Goal: Task Accomplishment & Management: Use online tool/utility

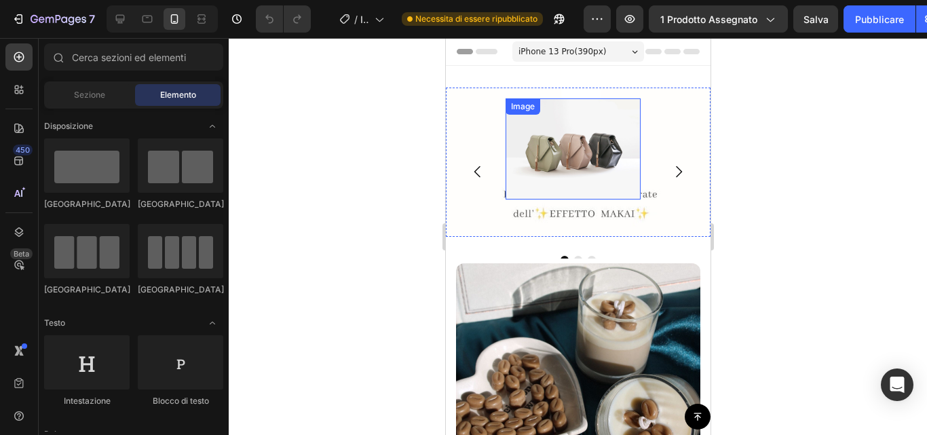
click at [597, 168] on img at bounding box center [572, 148] width 135 height 101
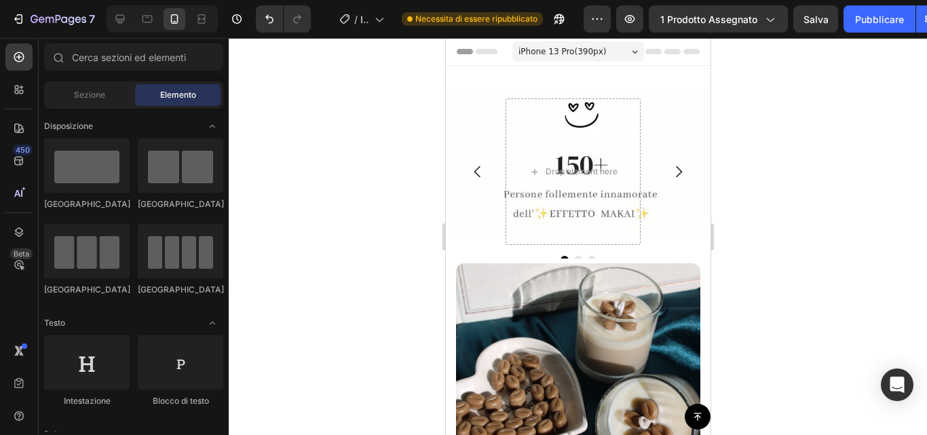
click at [751, 147] on div at bounding box center [578, 236] width 698 height 397
click at [670, 172] on icon "Carousel Next Arrow" at bounding box center [678, 172] width 16 height 16
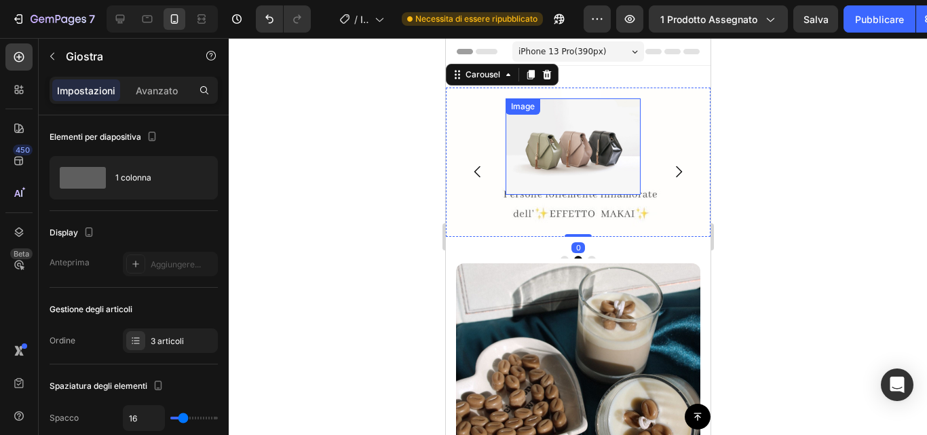
click at [573, 155] on img at bounding box center [572, 146] width 135 height 96
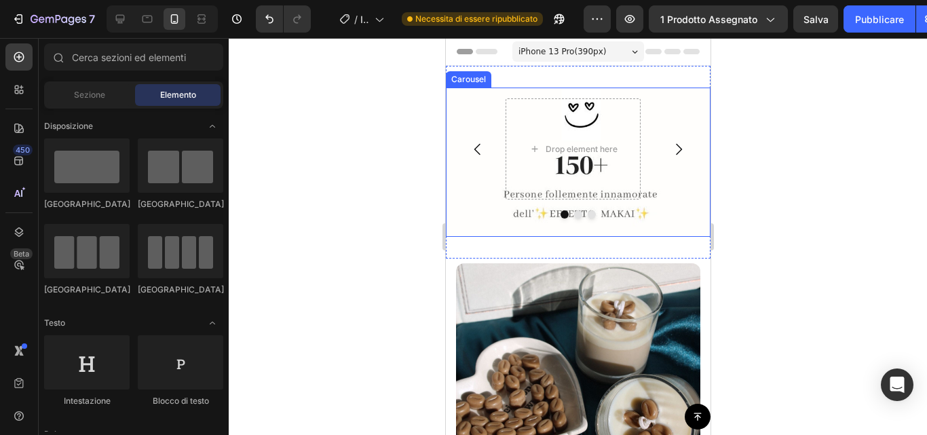
click at [602, 176] on div "Drop element here Drop element here Image [GEOGRAPHIC_DATA]" at bounding box center [577, 162] width 265 height 149
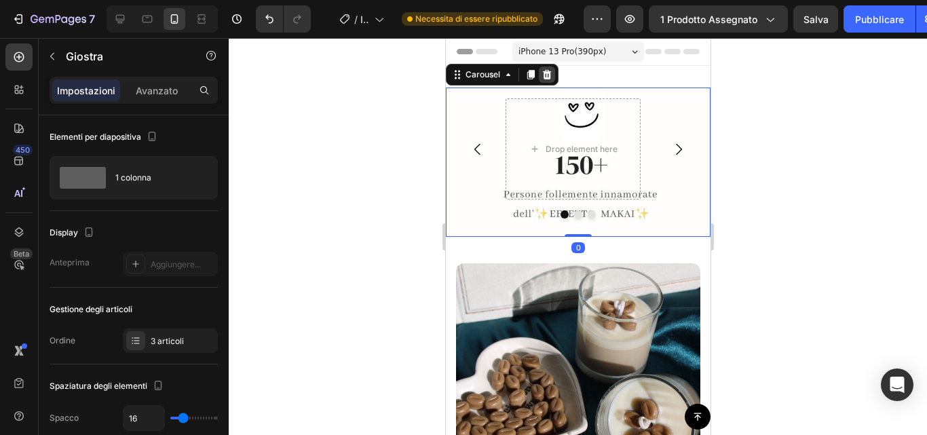
click at [548, 72] on icon at bounding box center [546, 75] width 9 height 10
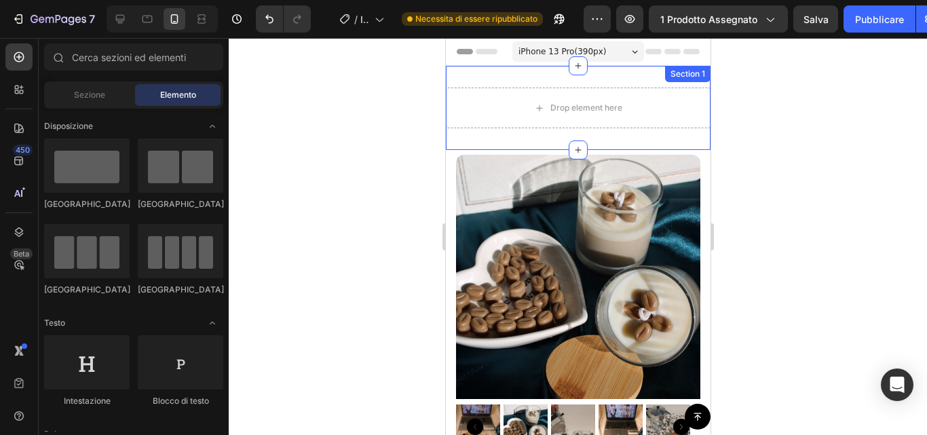
click at [615, 79] on div "Drop element here Section 1" at bounding box center [577, 108] width 265 height 84
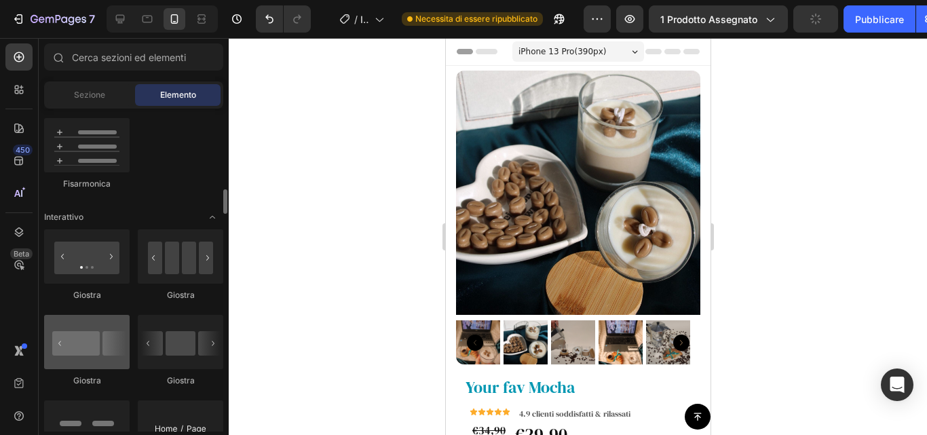
scroll to position [1273, 0]
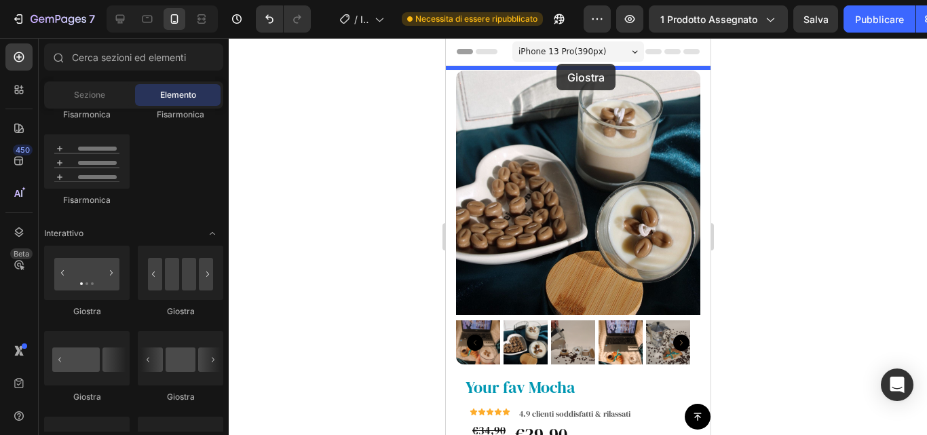
drag, startPoint x: 532, startPoint y: 323, endPoint x: 556, endPoint y: 64, distance: 260.3
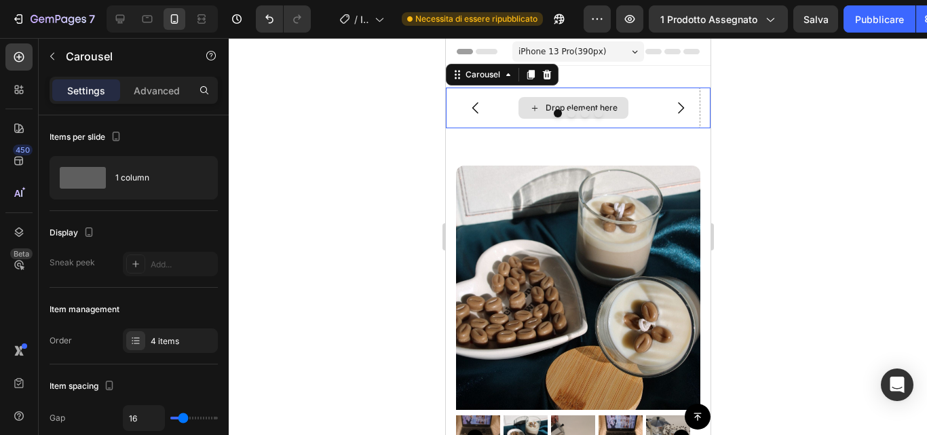
click at [579, 105] on div "Drop element here" at bounding box center [581, 107] width 72 height 11
click at [573, 106] on div "Drop element here" at bounding box center [581, 107] width 72 height 11
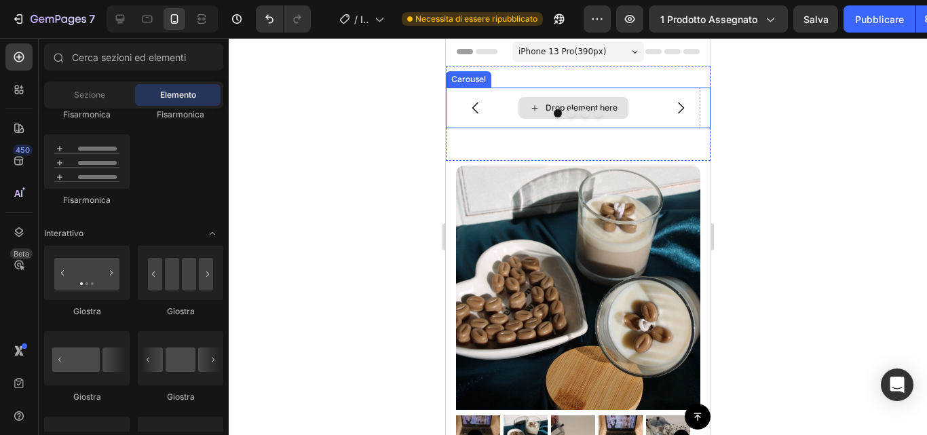
click at [573, 106] on div "Drop element here" at bounding box center [581, 107] width 72 height 11
click at [605, 111] on div at bounding box center [577, 113] width 265 height 8
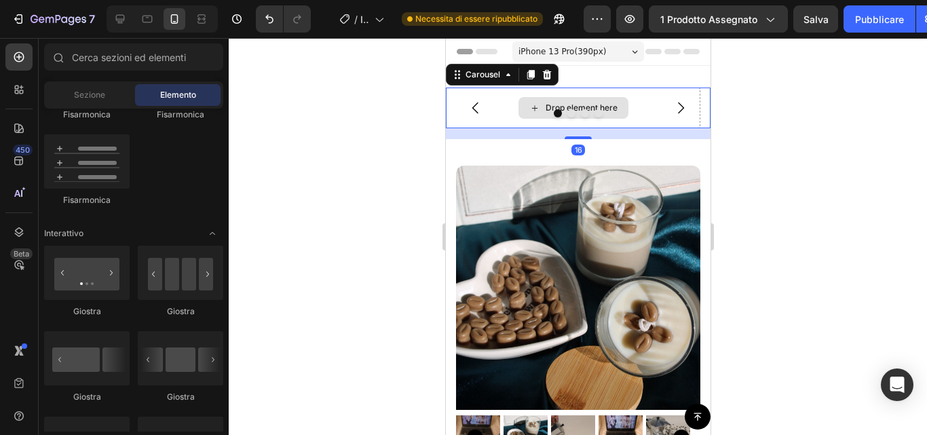
click at [603, 105] on div "Drop element here" at bounding box center [581, 107] width 72 height 11
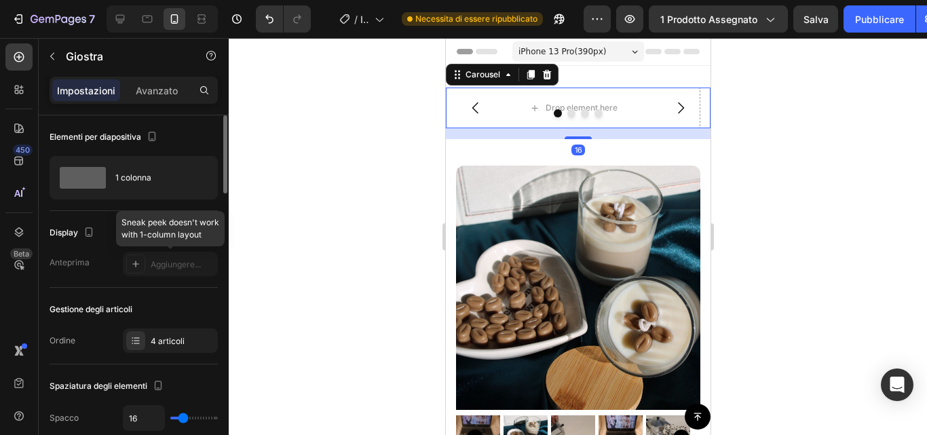
click at [197, 278] on div "Display Anteprima Aggiungere..." at bounding box center [134, 249] width 168 height 77
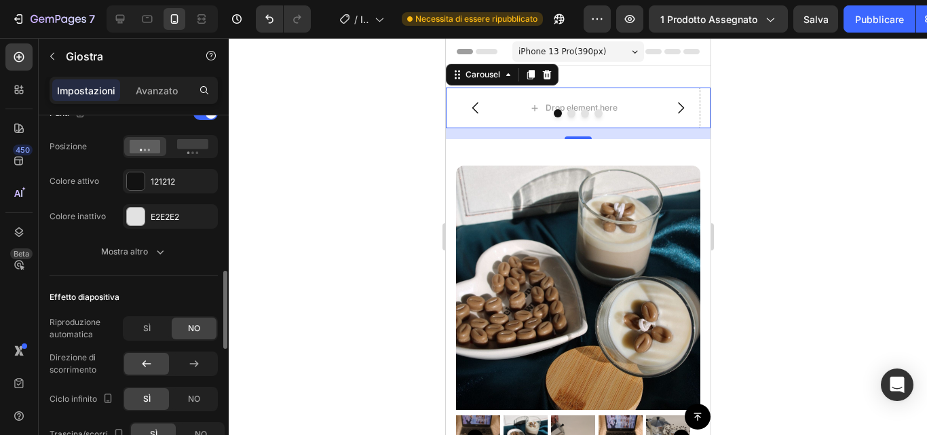
scroll to position [718, 0]
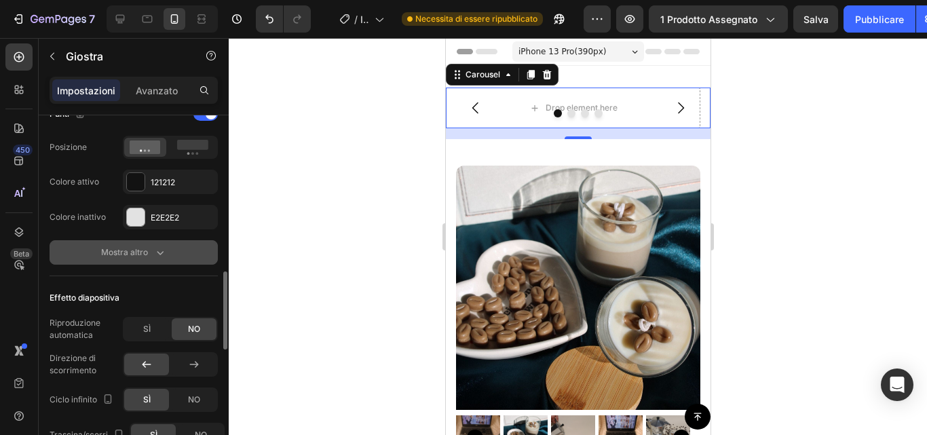
click at [143, 255] on font "Mostra altro" at bounding box center [124, 252] width 47 height 10
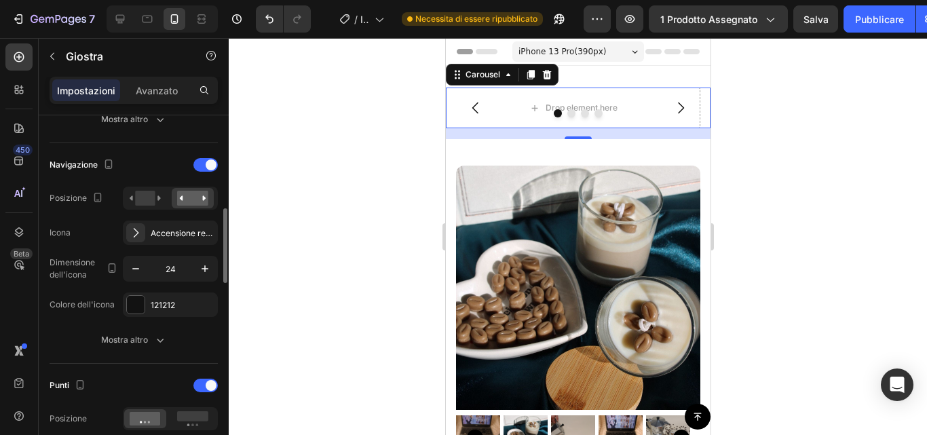
scroll to position [446, 0]
click at [186, 203] on rect at bounding box center [192, 198] width 31 height 15
click at [192, 202] on rect at bounding box center [192, 198] width 31 height 15
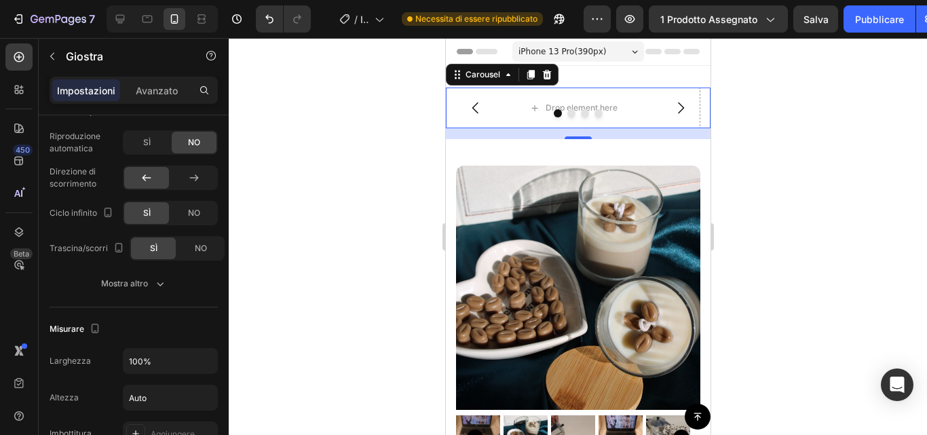
scroll to position [1176, 0]
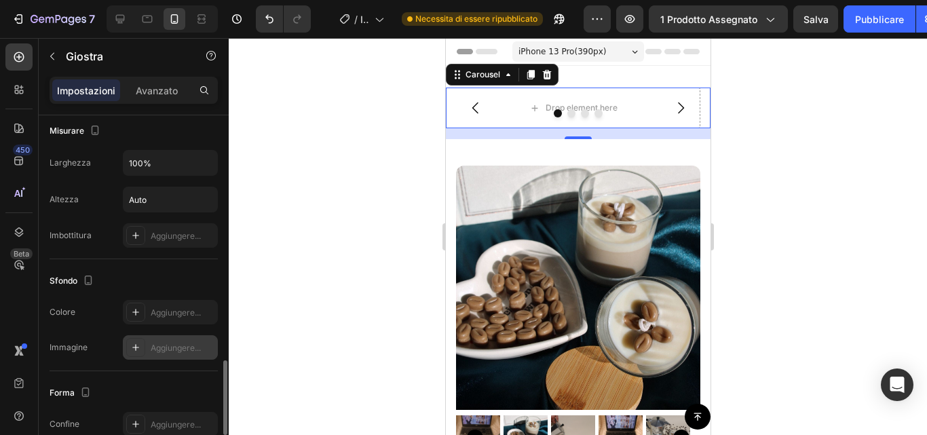
click at [162, 350] on font "Aggiungere..." at bounding box center [176, 348] width 50 height 10
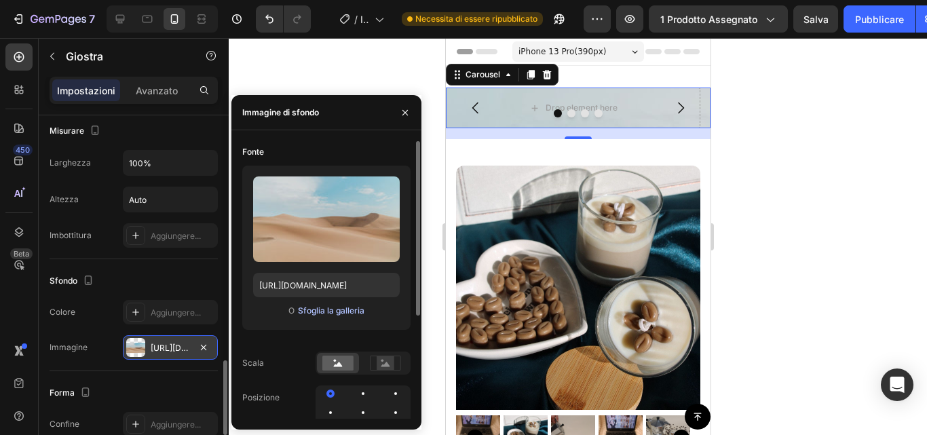
click at [320, 315] on font "Sfoglia la galleria" at bounding box center [331, 310] width 67 height 10
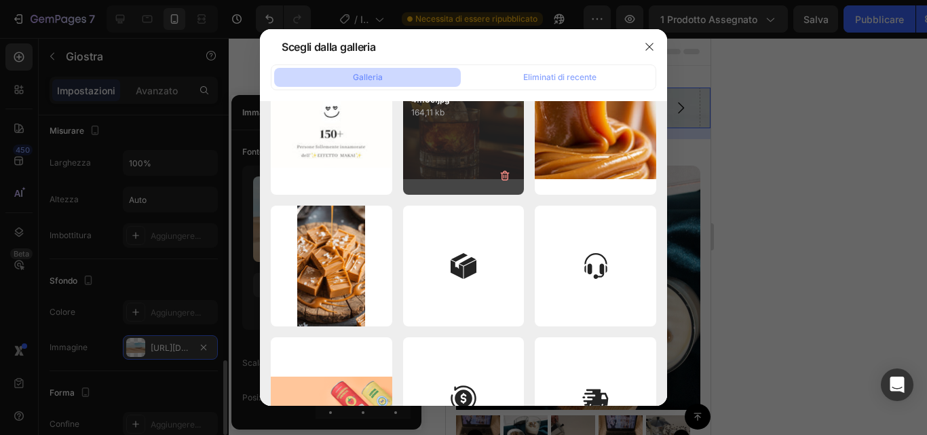
scroll to position [0, 0]
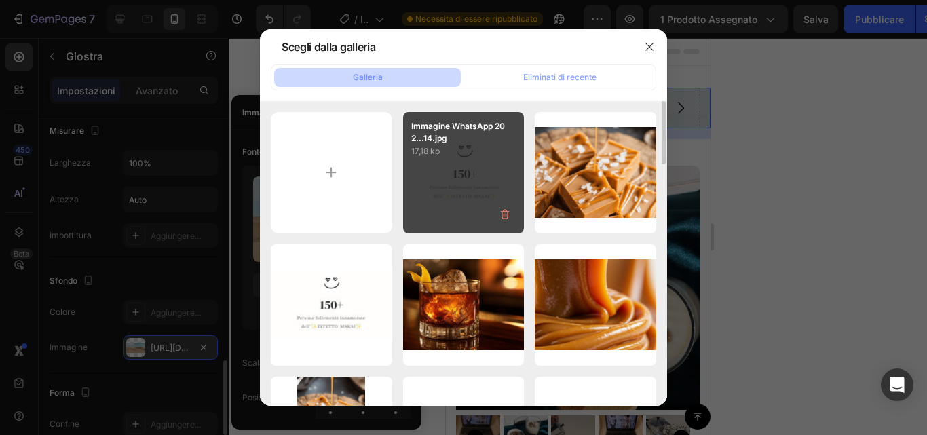
click at [466, 189] on div "Immagine WhatsApp 202...14.jpg 17,18 kb" at bounding box center [463, 172] width 121 height 121
type input "[URL][DOMAIN_NAME]"
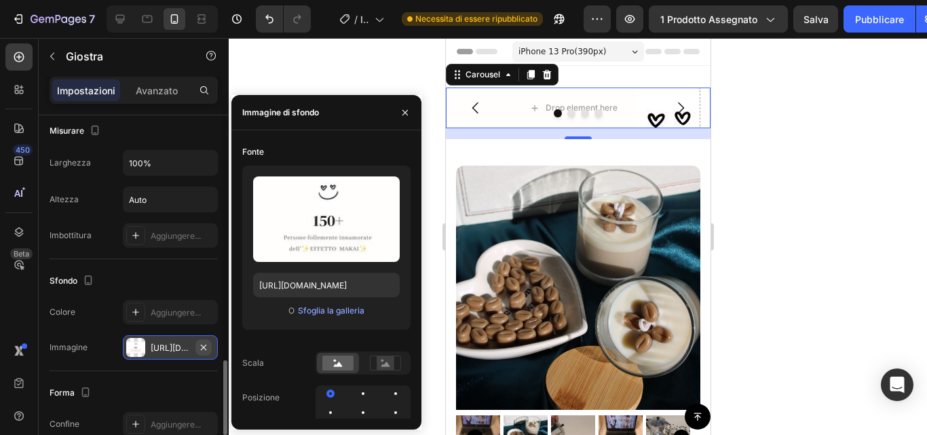
click at [204, 341] on button "button" at bounding box center [203, 347] width 16 height 16
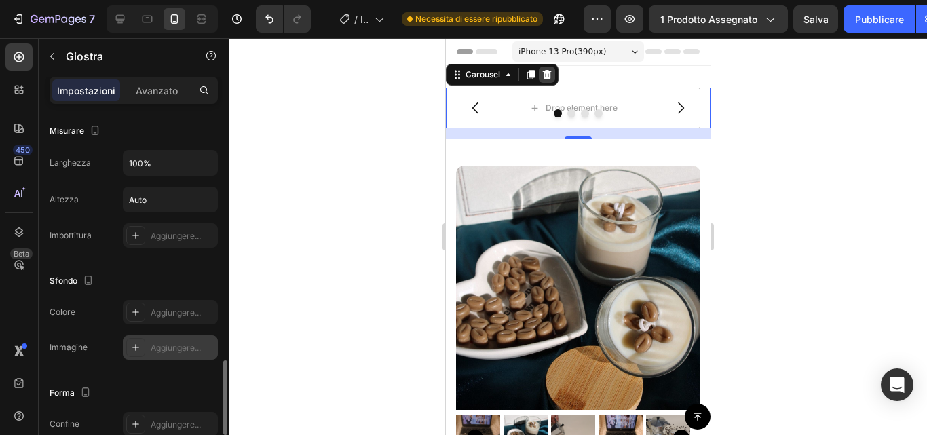
click at [546, 76] on icon at bounding box center [546, 75] width 9 height 10
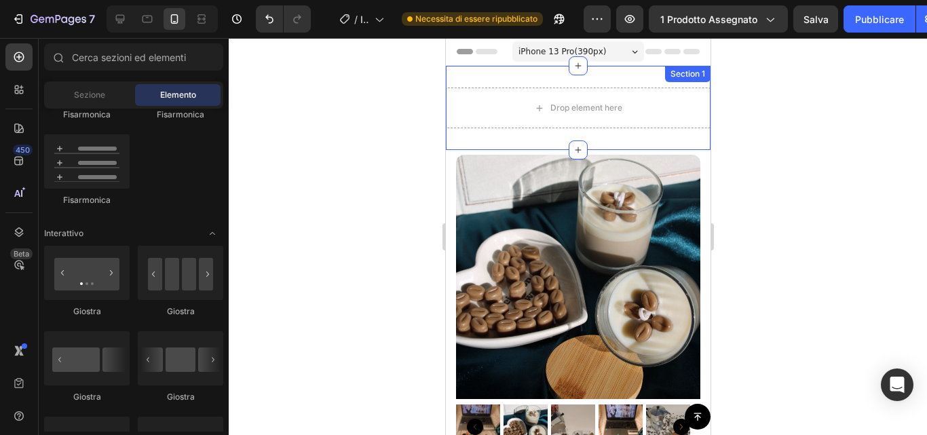
click at [538, 139] on div "Drop element here Section 1" at bounding box center [577, 108] width 265 height 84
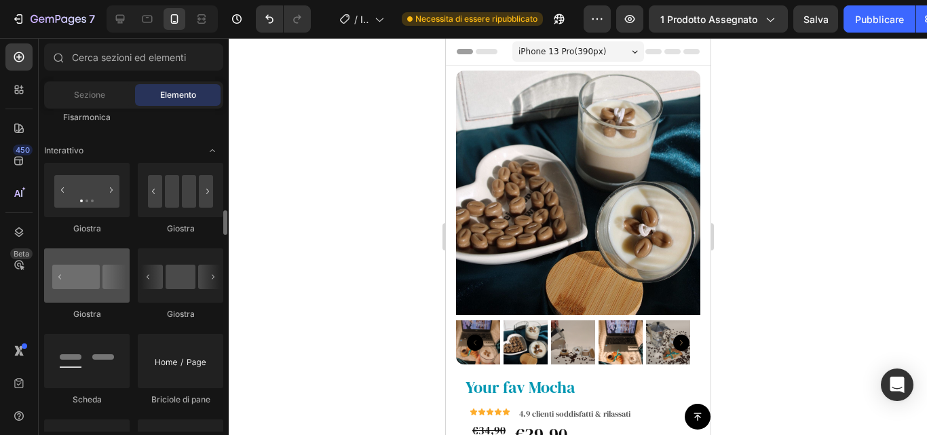
scroll to position [1355, 0]
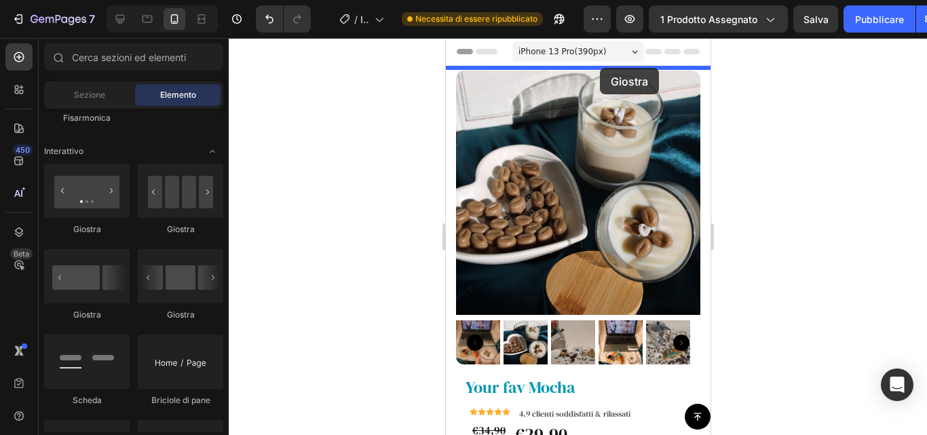
drag, startPoint x: 688, startPoint y: 48, endPoint x: 599, endPoint y: 68, distance: 91.1
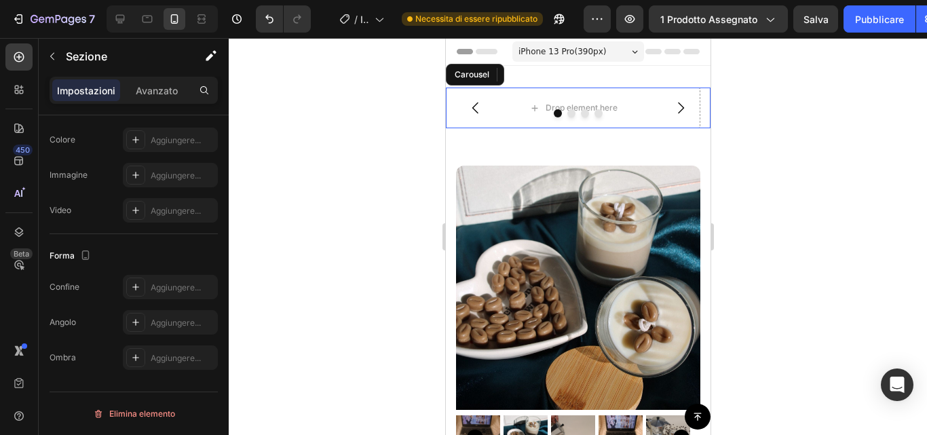
scroll to position [0, 0]
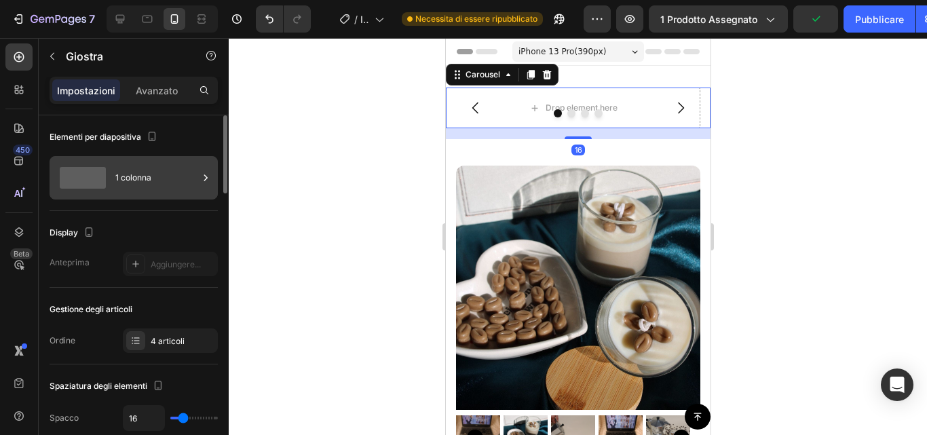
click at [188, 181] on div "1 colonna" at bounding box center [156, 177] width 83 height 31
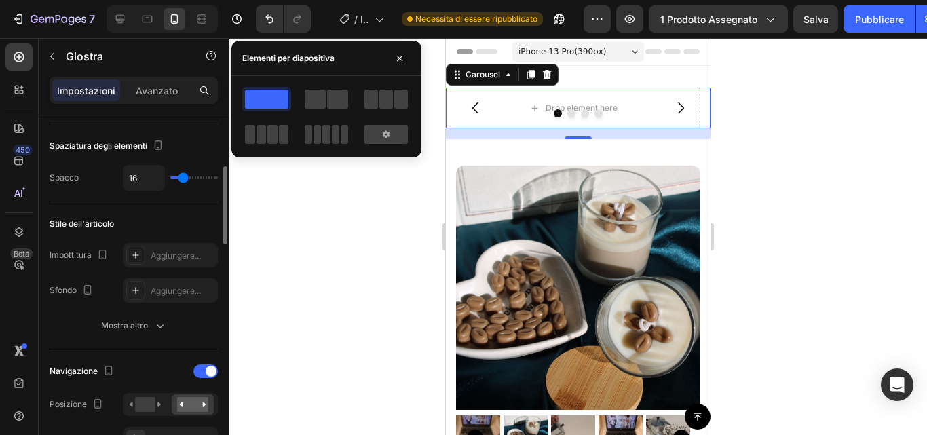
scroll to position [240, 0]
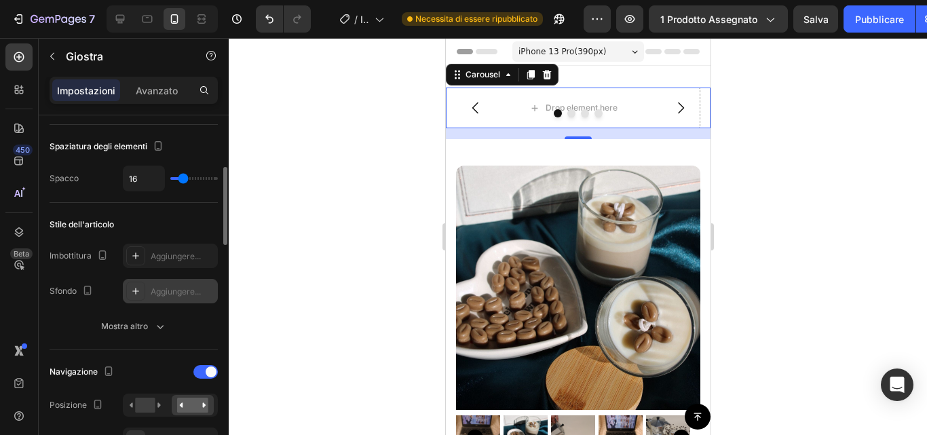
click at [166, 293] on font "Aggiungere..." at bounding box center [176, 291] width 50 height 10
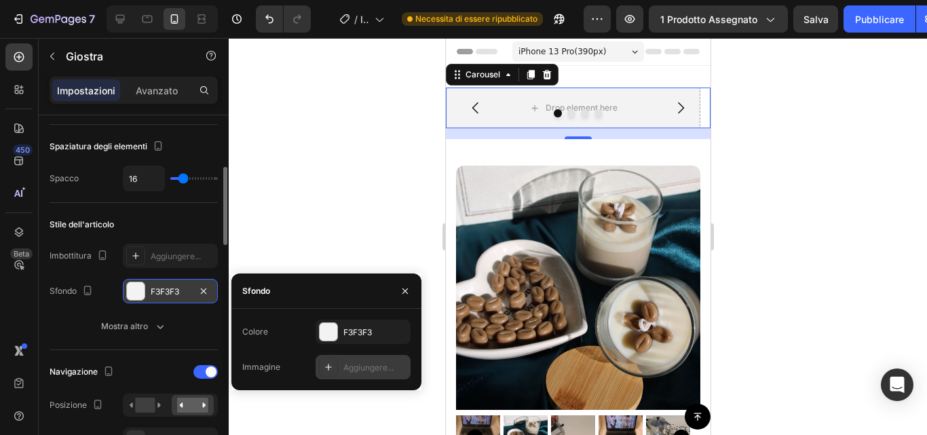
click at [378, 371] on font "Aggiungere..." at bounding box center [368, 367] width 50 height 10
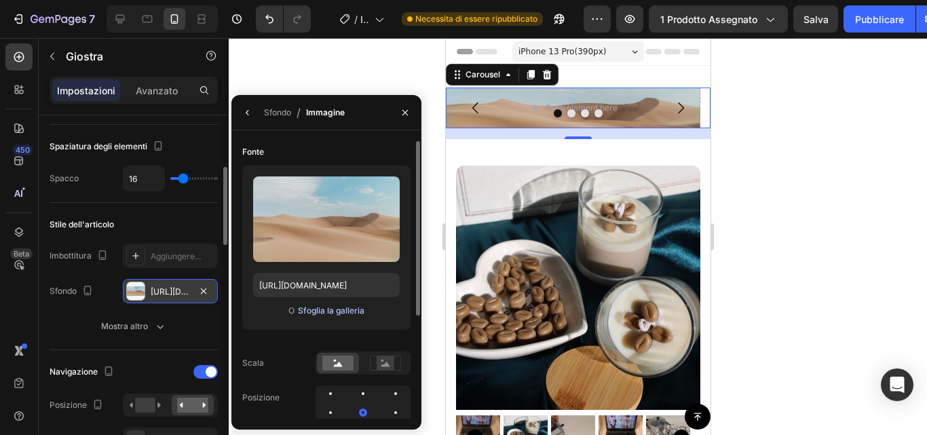
click at [335, 312] on font "Sfoglia la galleria" at bounding box center [331, 310] width 67 height 10
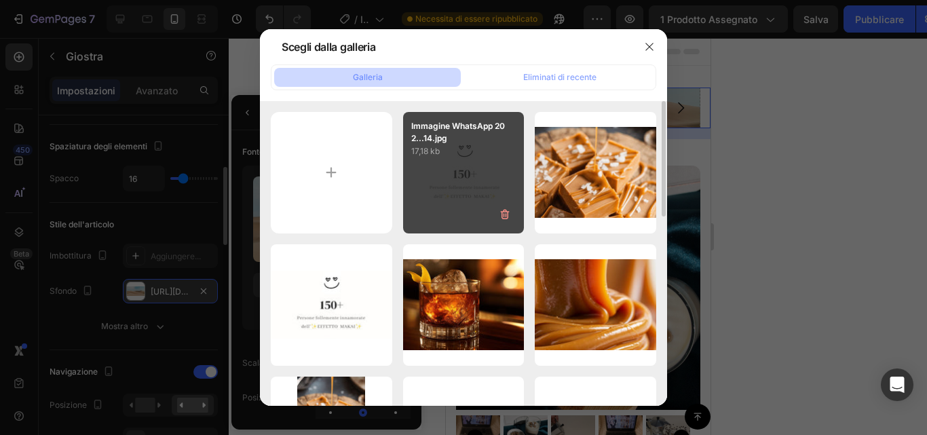
click at [459, 187] on div "Immagine WhatsApp 202...14.jpg 17,18 kb" at bounding box center [463, 172] width 121 height 121
type input "[URL][DOMAIN_NAME]"
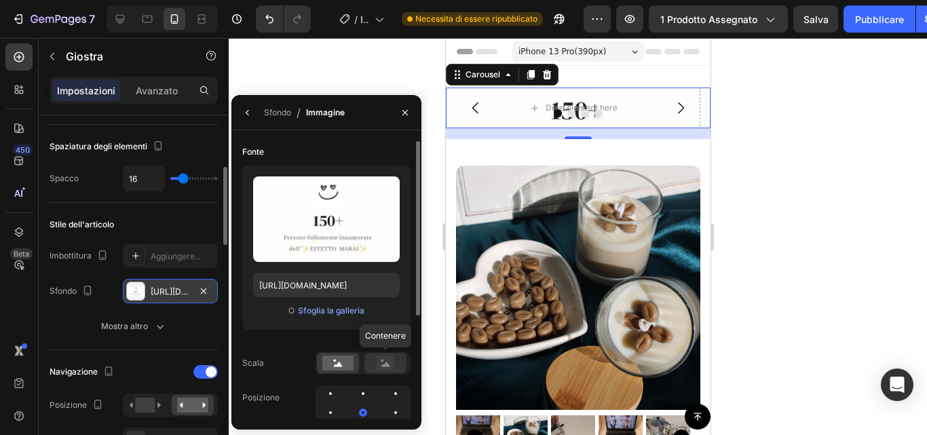
click at [390, 356] on rect at bounding box center [385, 363] width 31 height 14
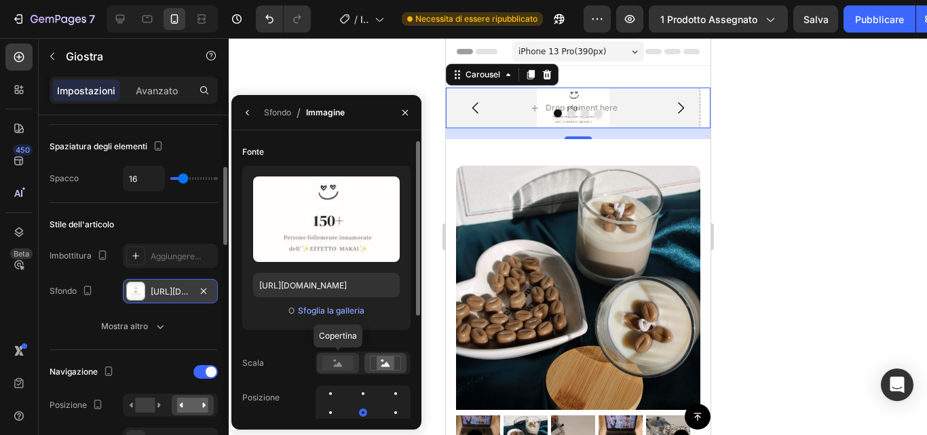
click at [330, 362] on rect at bounding box center [337, 363] width 31 height 15
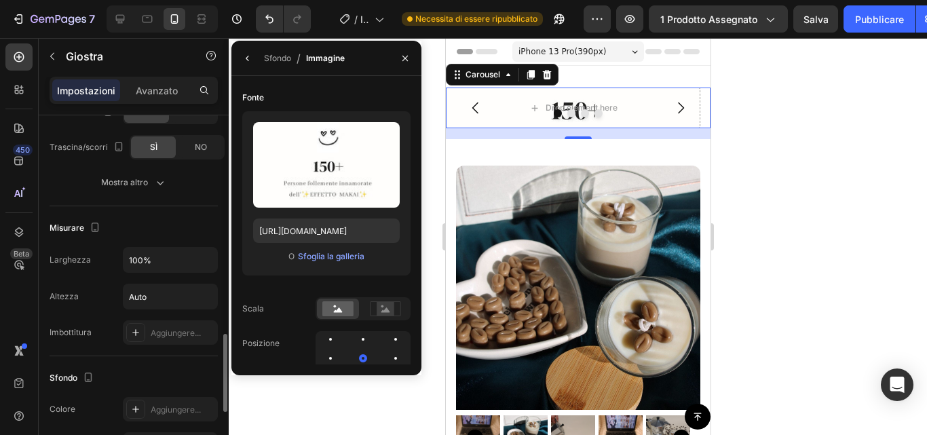
scroll to position [998, 0]
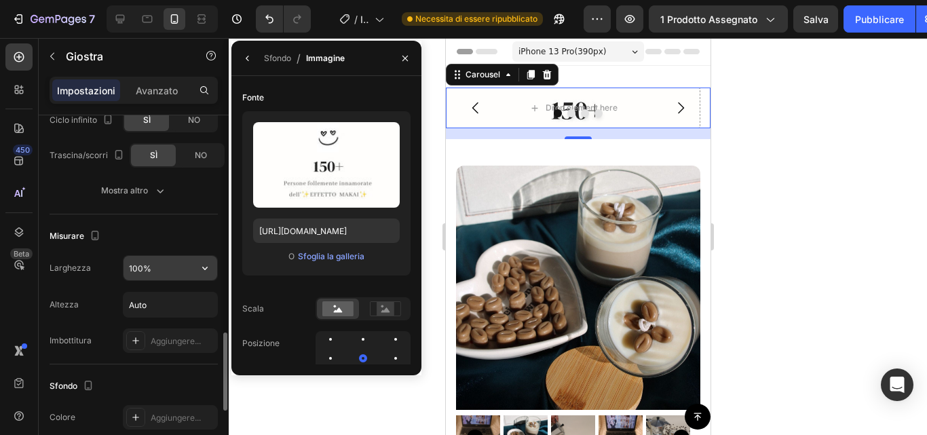
click at [170, 276] on input "100%" at bounding box center [171, 268] width 94 height 24
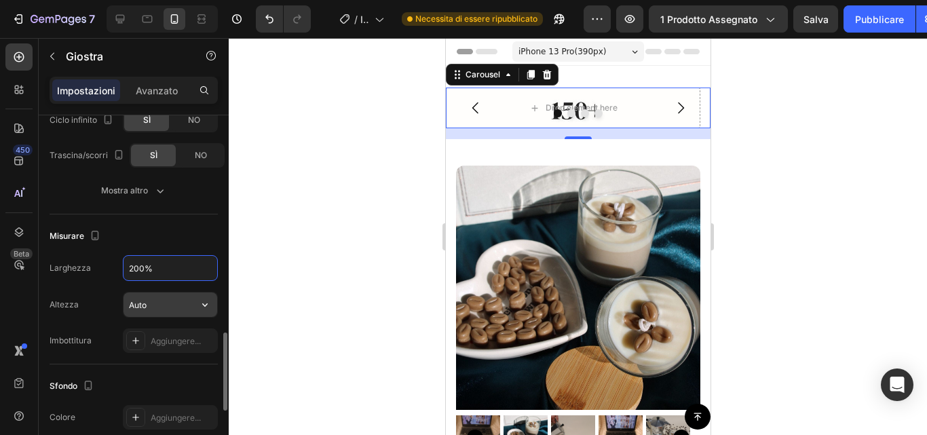
type input "200%"
click at [158, 305] on input "Auto" at bounding box center [171, 305] width 94 height 24
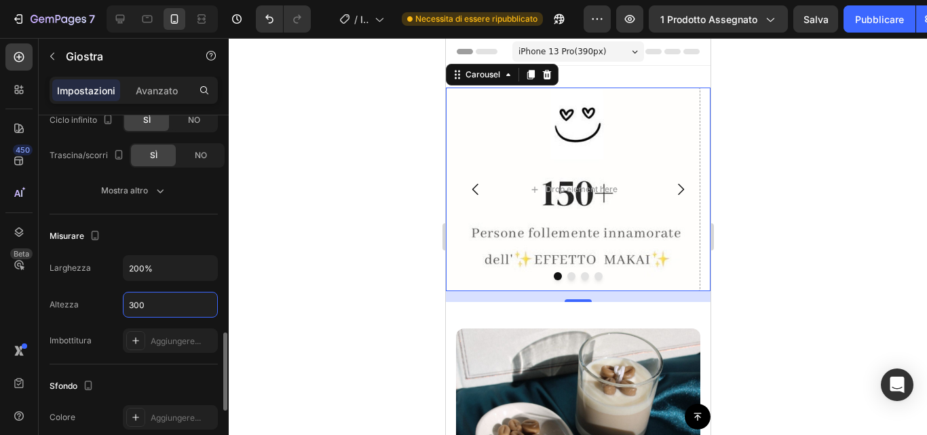
type input "300"
click at [176, 363] on div "Misurare Larghezza 200% Altezza 300 Imbottitura Aggiungere..." at bounding box center [134, 289] width 168 height 150
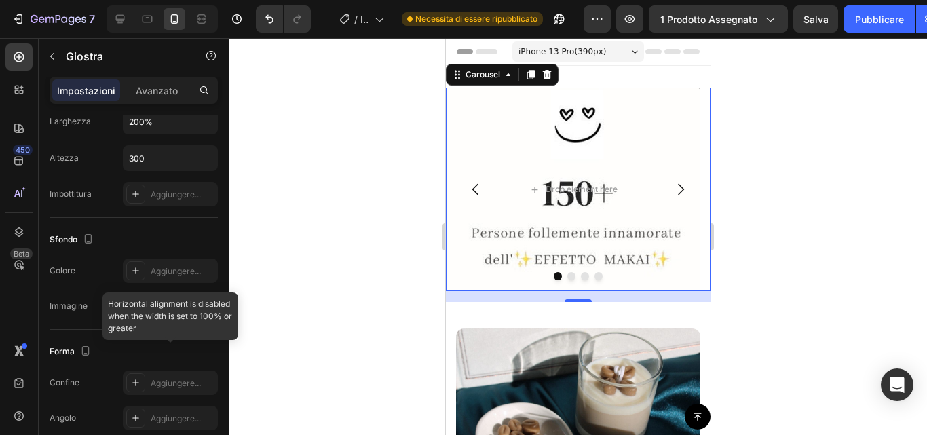
scroll to position [1287, 0]
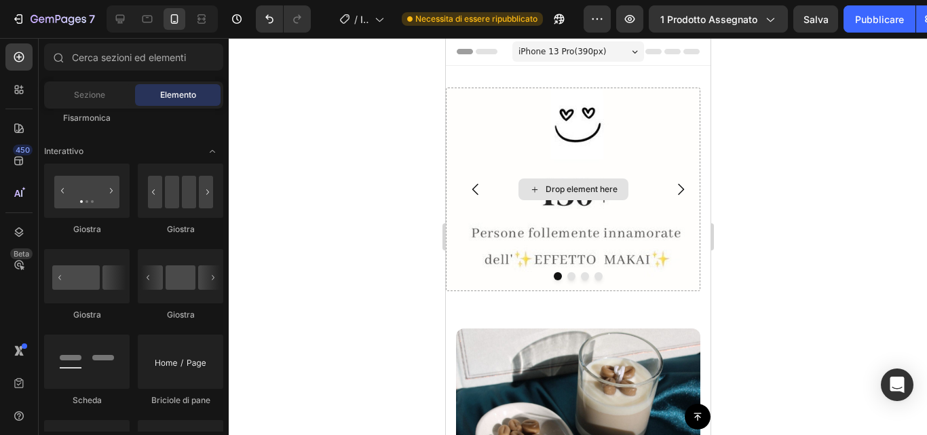
click at [565, 191] on div "Drop element here" at bounding box center [581, 189] width 72 height 11
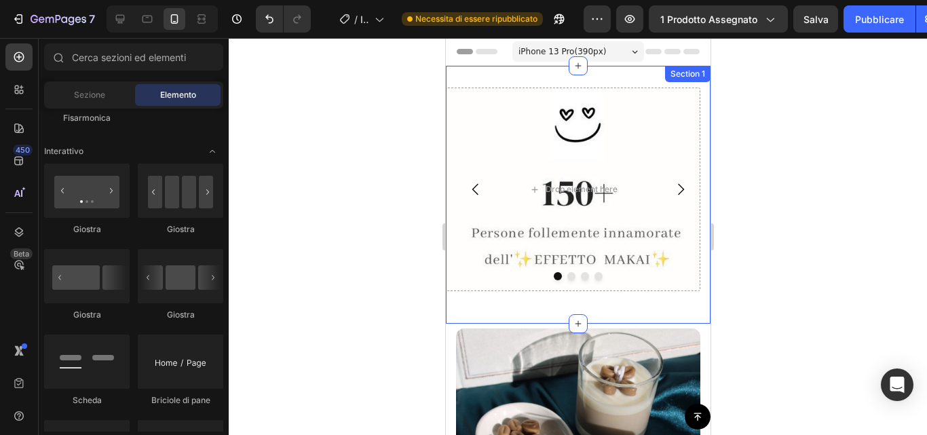
click at [599, 295] on div "Drop element here Drop element here Drop element here Drop element here [GEOGRA…" at bounding box center [577, 195] width 265 height 214
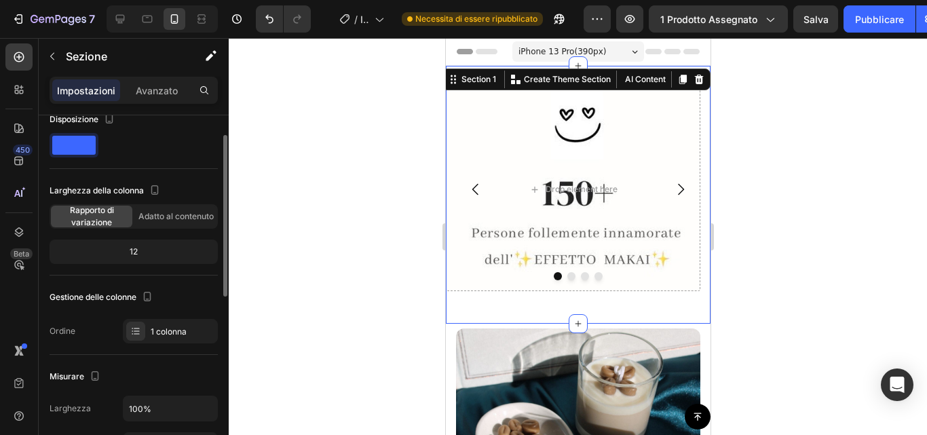
scroll to position [26, 0]
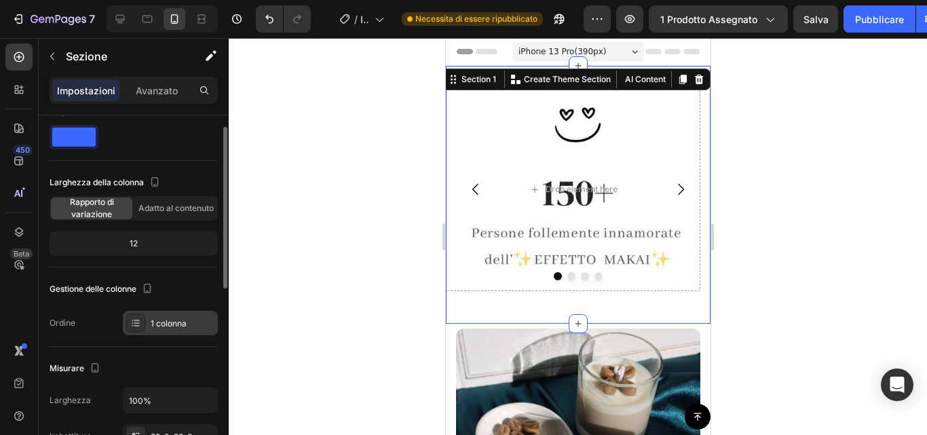
click at [162, 314] on div "1 colonna" at bounding box center [170, 323] width 95 height 24
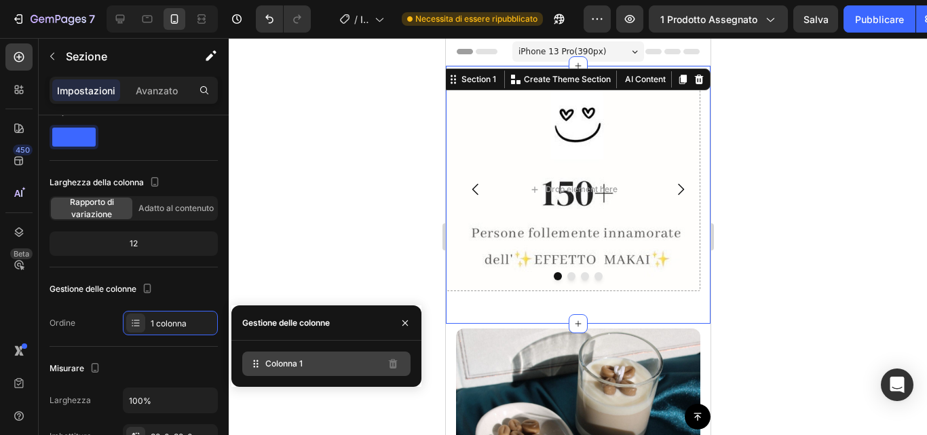
click at [285, 364] on font "Colonna 1" at bounding box center [283, 363] width 37 height 10
click at [257, 367] on icon at bounding box center [256, 364] width 14 height 14
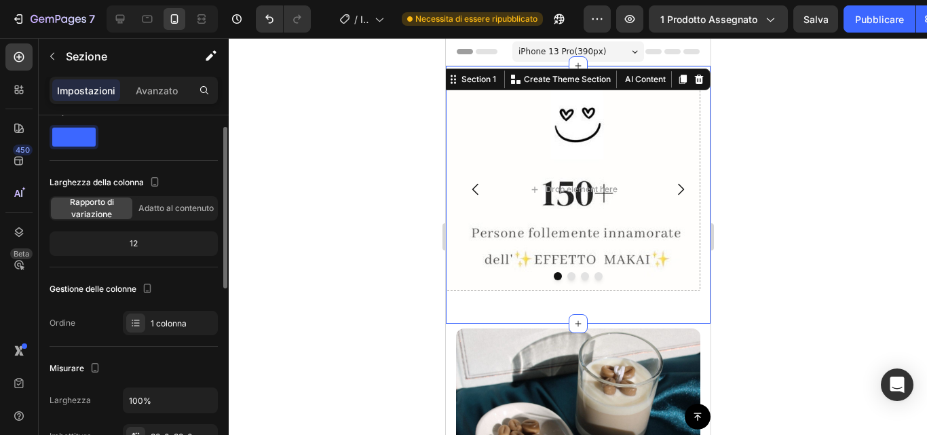
click at [177, 298] on div "Gestione delle colonne" at bounding box center [134, 289] width 168 height 22
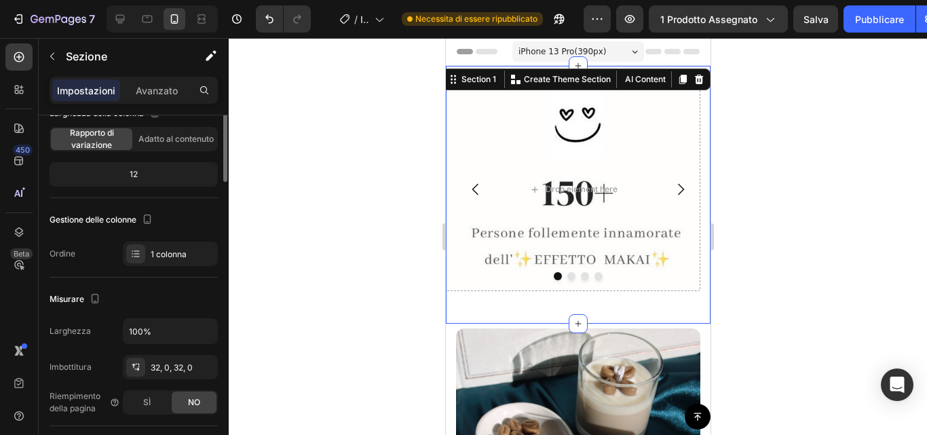
scroll to position [0, 0]
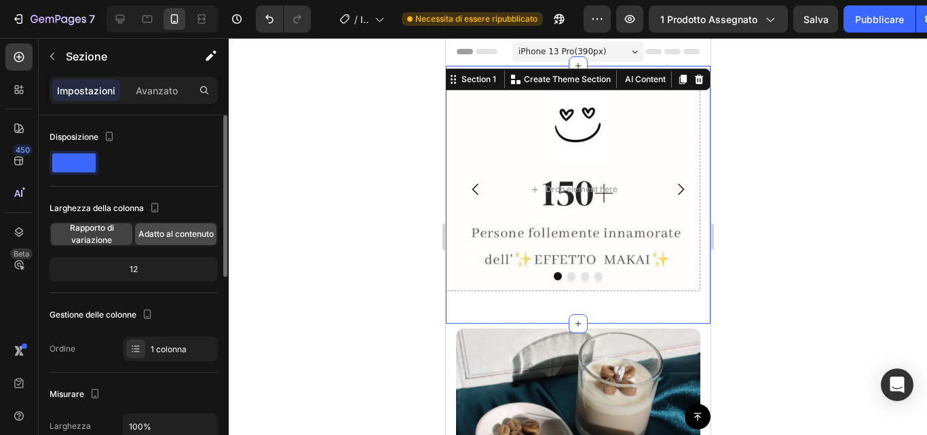
click at [172, 238] on font "Adatto al contenuto" at bounding box center [175, 234] width 75 height 10
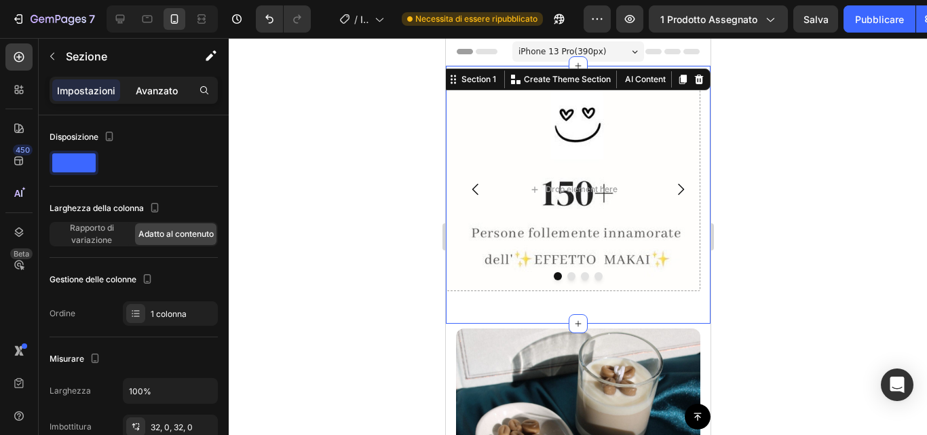
click at [150, 96] on p "Avanzato" at bounding box center [157, 90] width 42 height 14
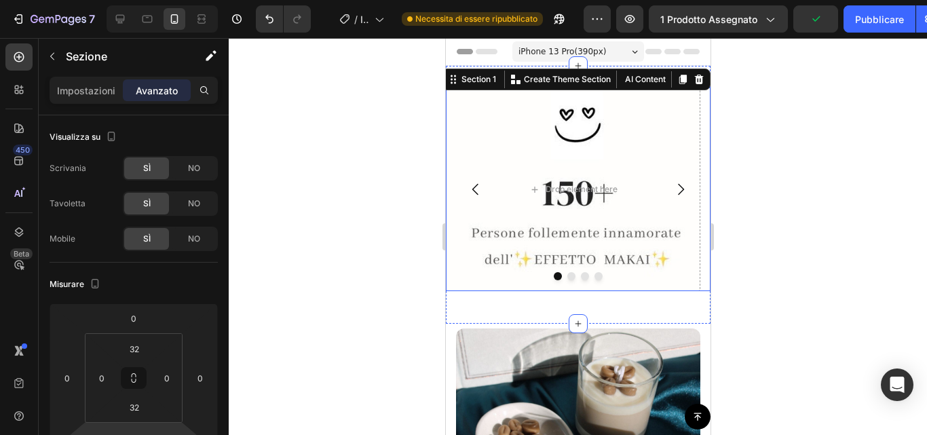
click at [558, 274] on div at bounding box center [577, 276] width 265 height 8
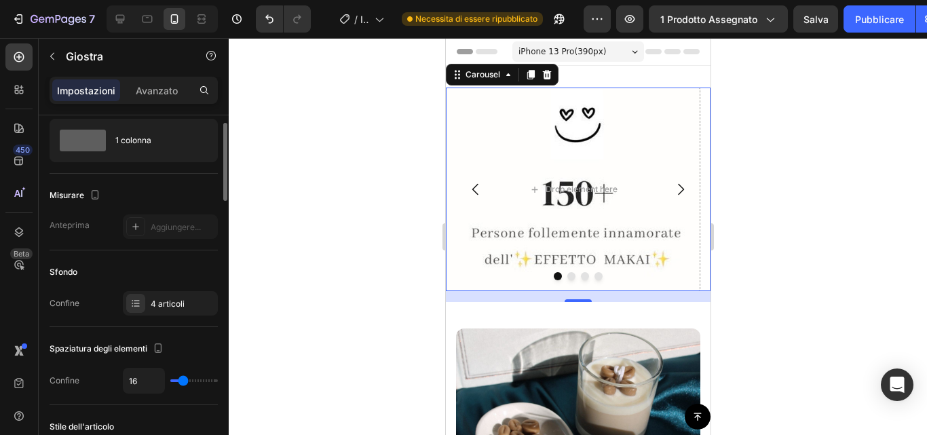
scroll to position [37, 0]
click at [194, 312] on div "4 articoli" at bounding box center [170, 304] width 95 height 24
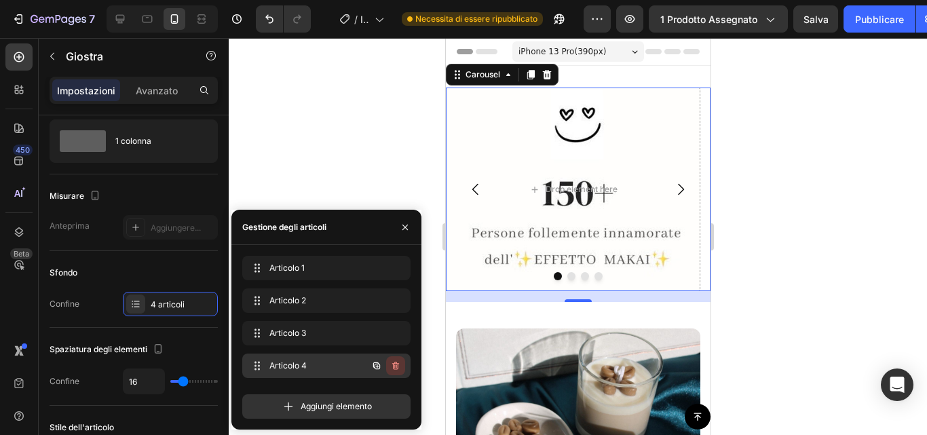
click at [393, 369] on icon "button" at bounding box center [395, 365] width 11 height 11
click at [393, 369] on font "Eliminare" at bounding box center [381, 365] width 36 height 10
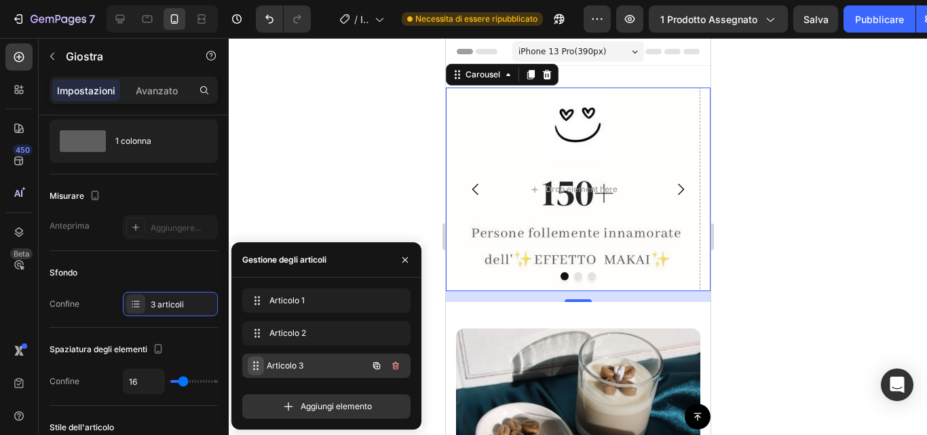
click at [257, 366] on icon at bounding box center [255, 365] width 11 height 11
click at [297, 363] on font "Articolo 3" at bounding box center [285, 365] width 37 height 10
click at [311, 369] on span "Articolo 3" at bounding box center [317, 366] width 100 height 12
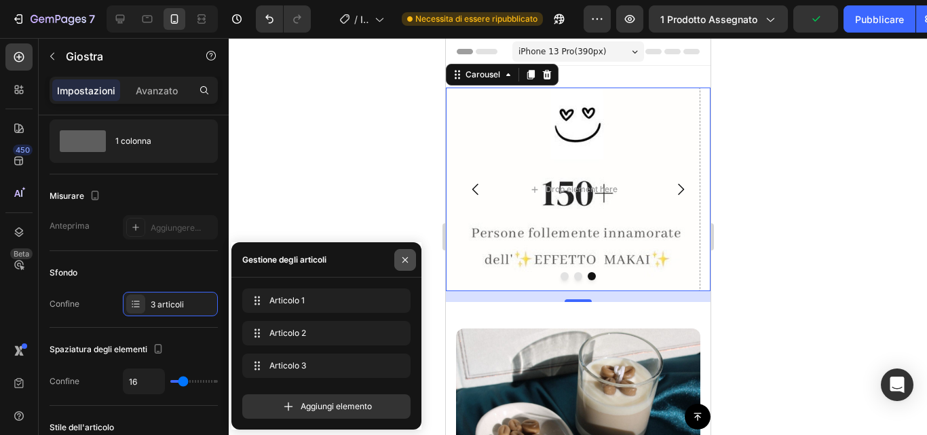
click at [407, 255] on icon "button" at bounding box center [405, 260] width 11 height 11
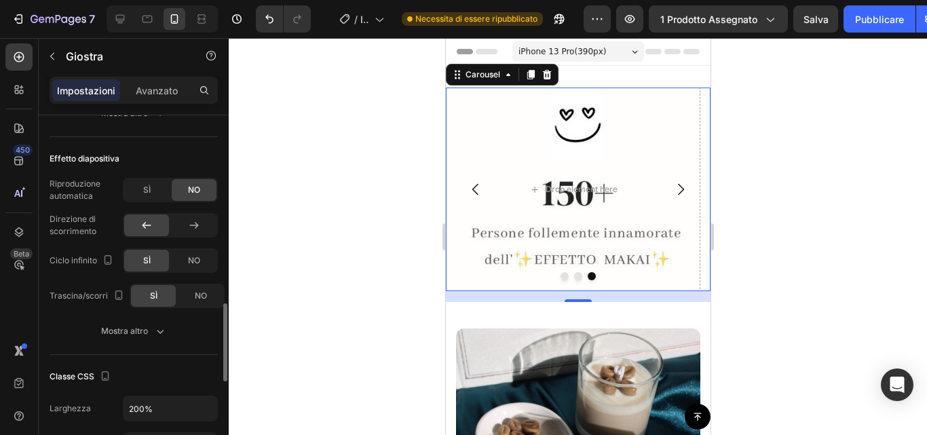
scroll to position [859, 0]
click at [473, 189] on icon "Carousel Back Arrow" at bounding box center [475, 189] width 16 height 16
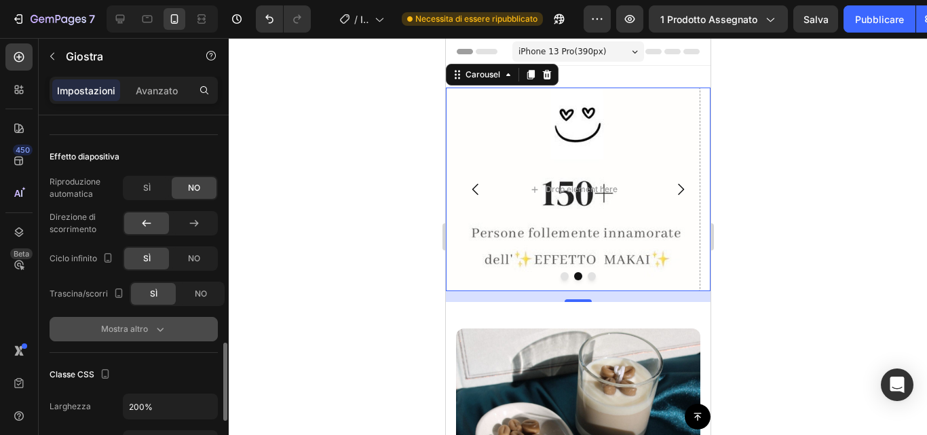
scroll to position [892, 0]
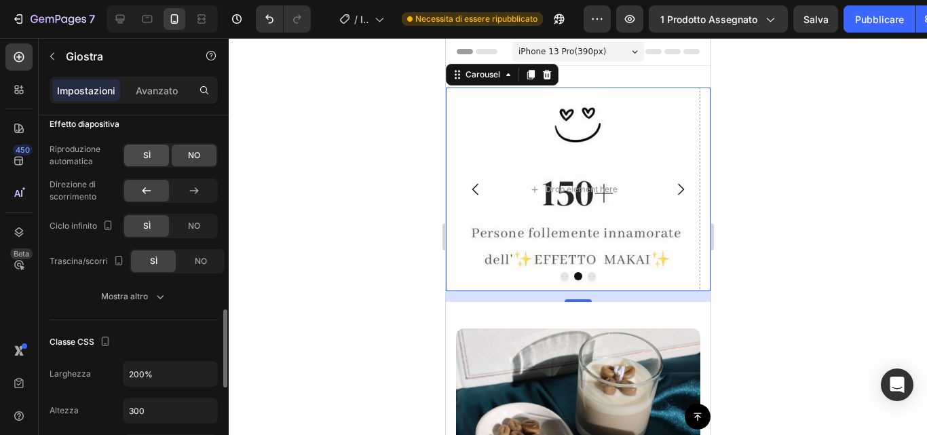
click at [153, 161] on div "SÌ" at bounding box center [146, 156] width 45 height 22
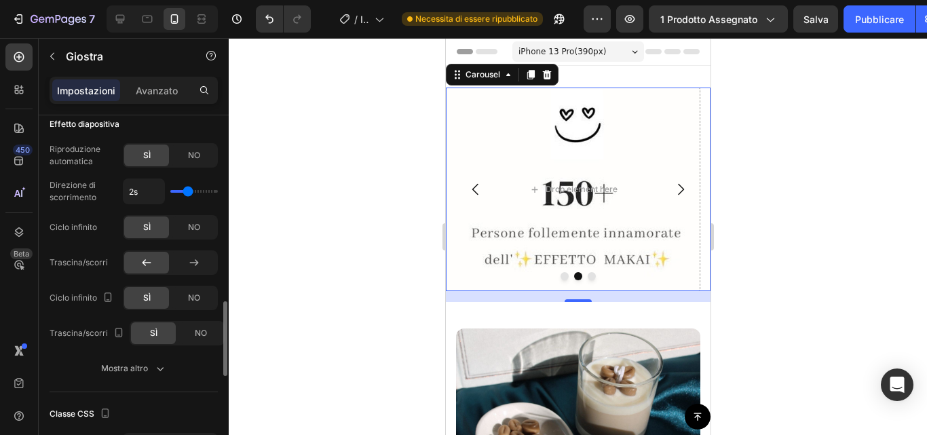
type input "2.1s"
type input "2.1"
type input "2.2s"
type input "2.2"
click at [191, 191] on input "range" at bounding box center [194, 191] width 48 height 3
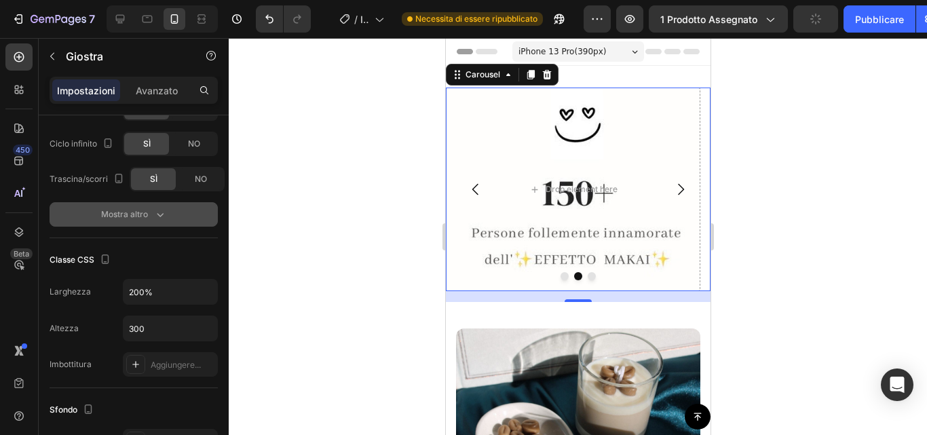
scroll to position [1263, 0]
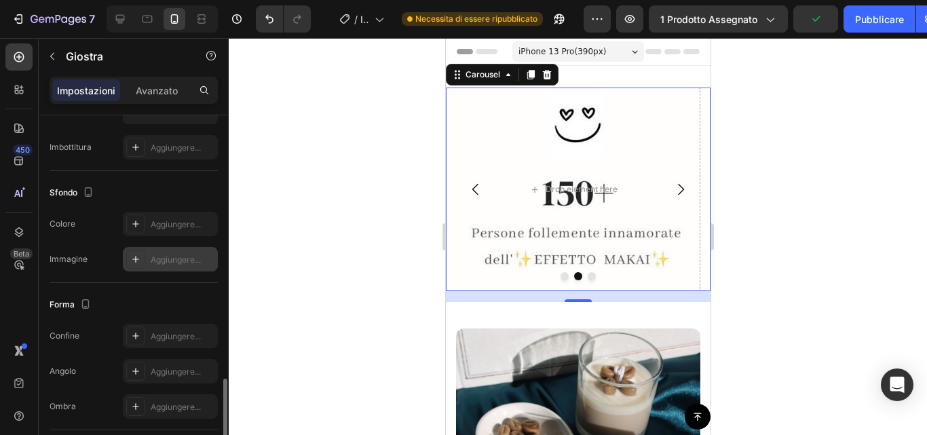
click at [149, 257] on div "Aggiungere..." at bounding box center [170, 259] width 95 height 24
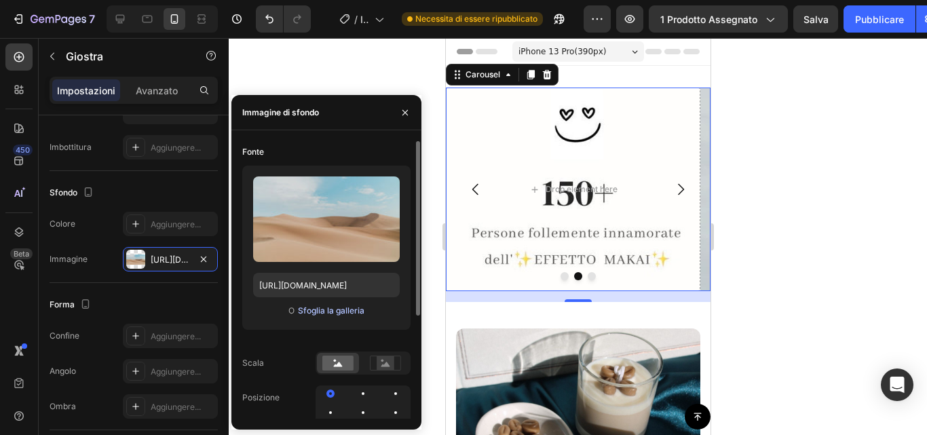
click at [318, 314] on font "Sfoglia la galleria" at bounding box center [331, 310] width 67 height 10
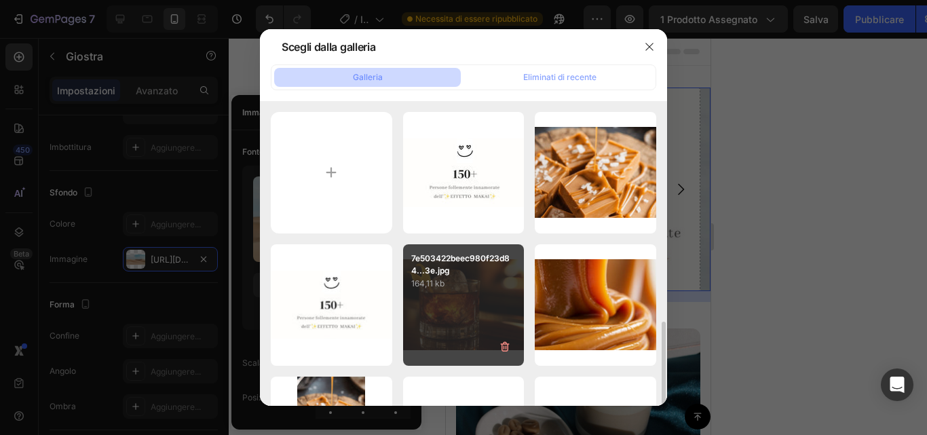
scroll to position [160, 0]
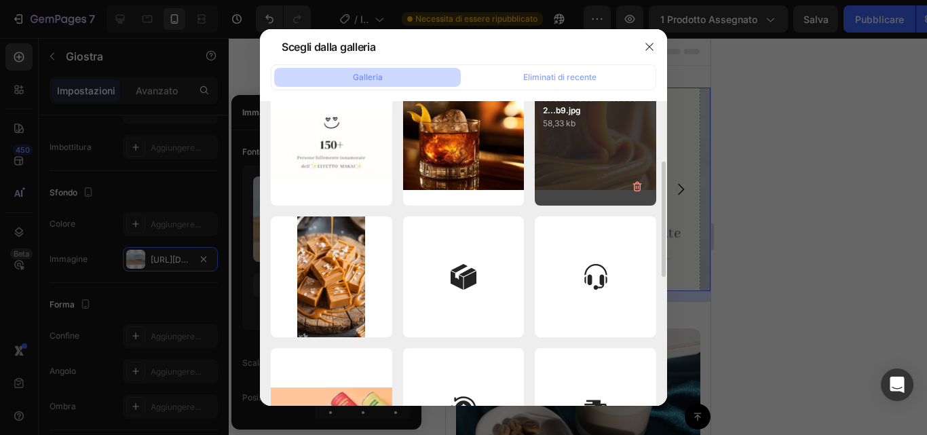
click at [589, 148] on div "c0e3d356b8f72b593bb42...b9.jpg 58,33 kb" at bounding box center [595, 144] width 121 height 121
type input "[URL][DOMAIN_NAME]"
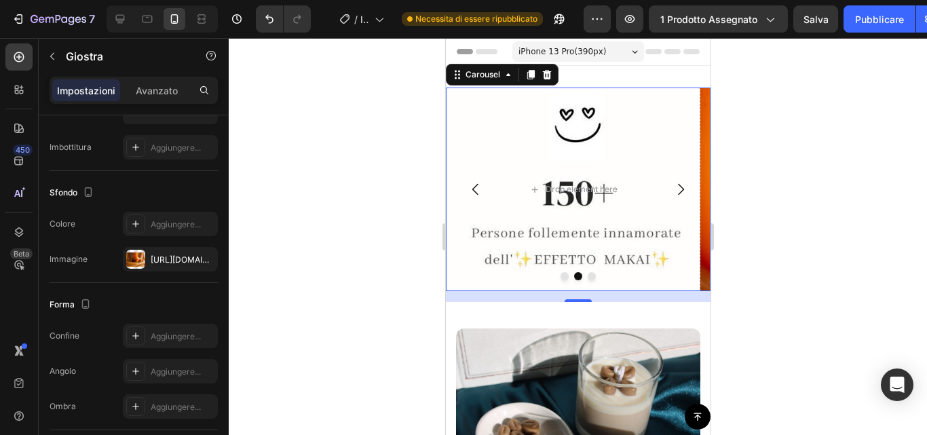
click at [371, 86] on div at bounding box center [578, 236] width 698 height 397
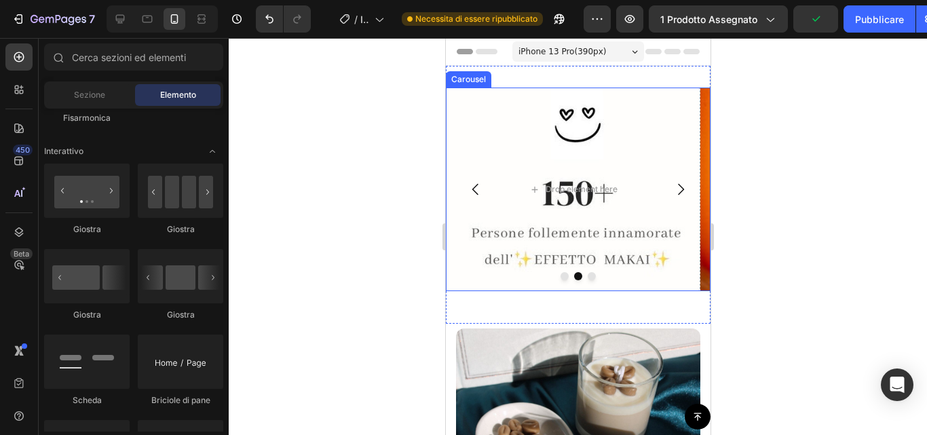
click at [474, 187] on icon "Carousel Back Arrow" at bounding box center [475, 190] width 6 height 12
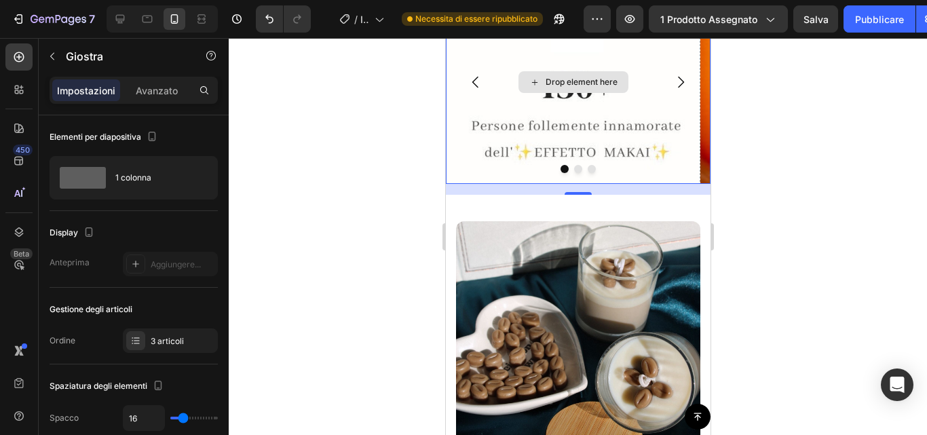
scroll to position [0, 0]
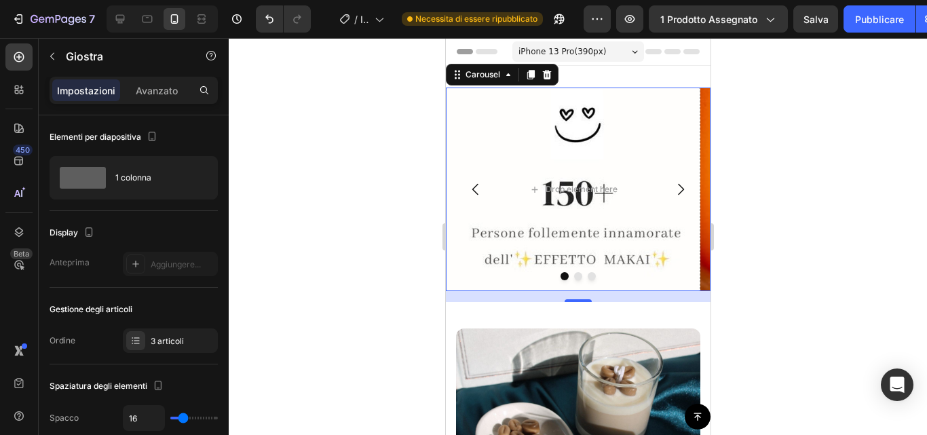
click at [672, 190] on icon "Carousel Next Arrow" at bounding box center [680, 189] width 16 height 16
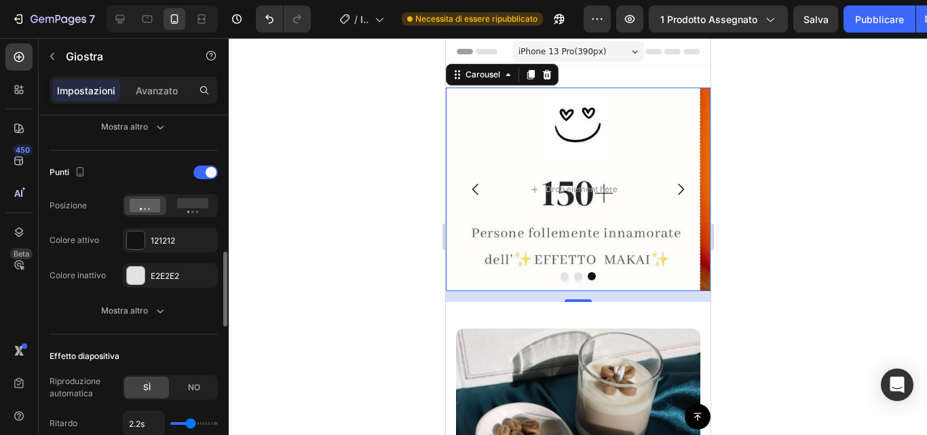
scroll to position [659, 0]
click at [192, 203] on rect at bounding box center [192, 204] width 31 height 10
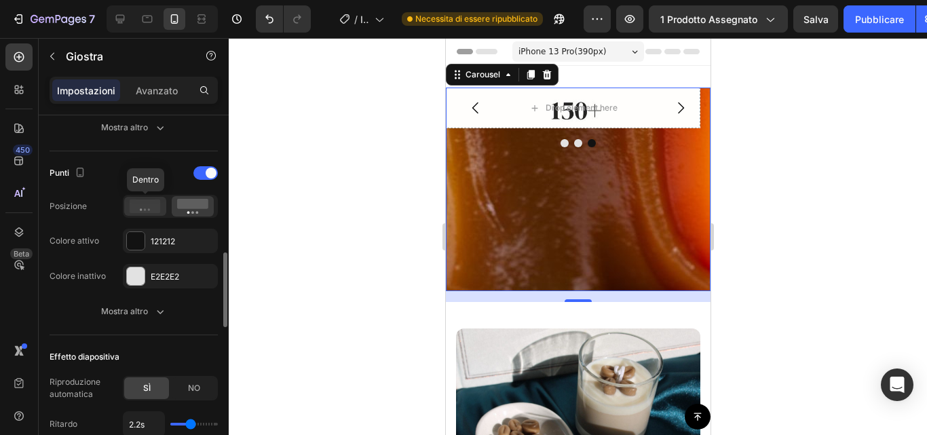
click at [149, 206] on icon at bounding box center [145, 207] width 31 height 14
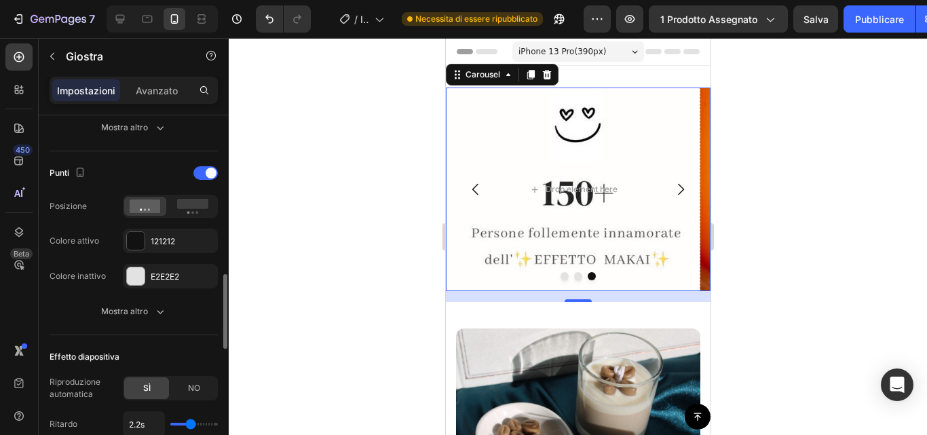
scroll to position [677, 0]
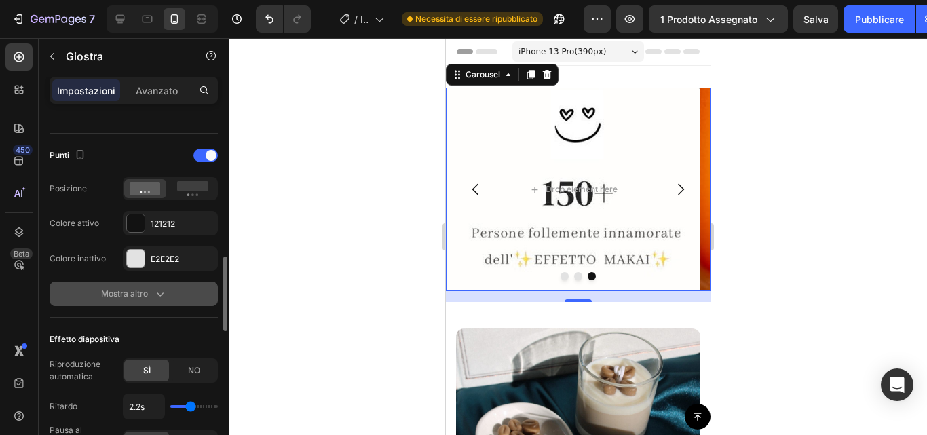
click at [156, 296] on icon "button" at bounding box center [160, 294] width 14 height 14
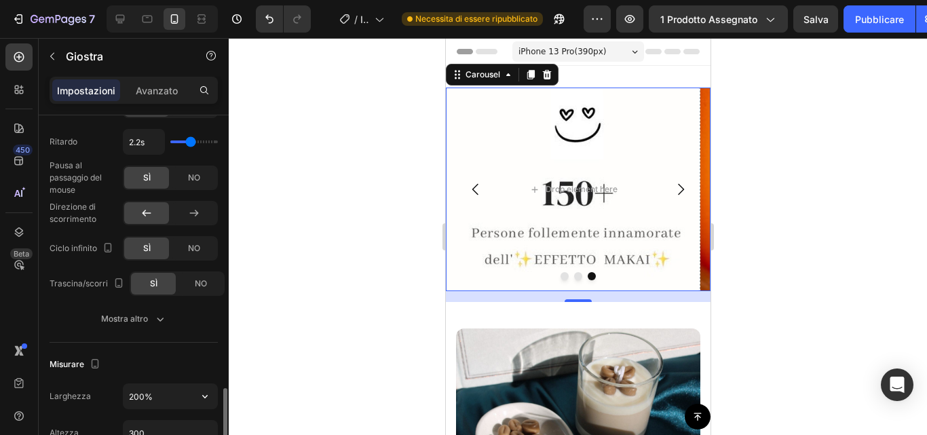
scroll to position [1073, 0]
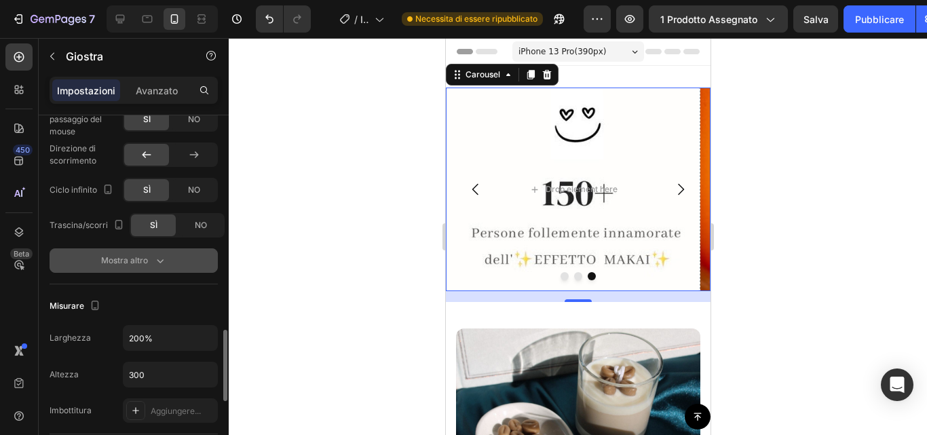
click at [145, 262] on font "Mostra altro" at bounding box center [124, 260] width 47 height 10
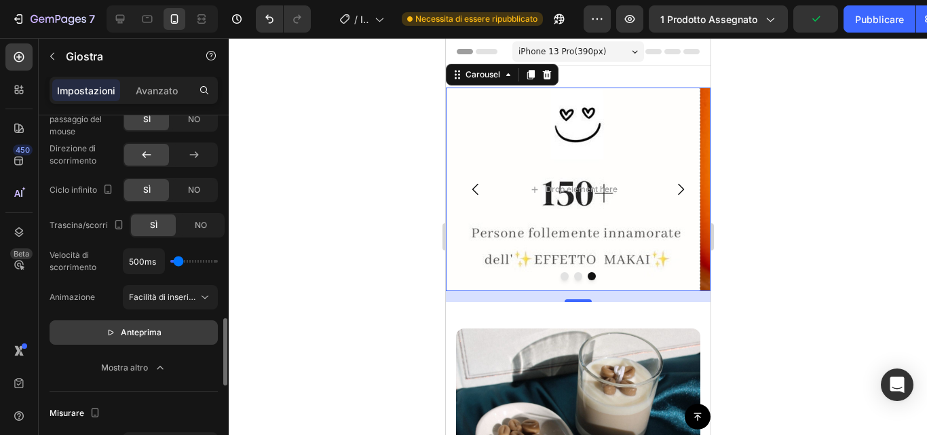
click at [150, 341] on button "Anteprima" at bounding box center [134, 332] width 168 height 24
click at [150, 341] on button "Pausa" at bounding box center [134, 332] width 168 height 24
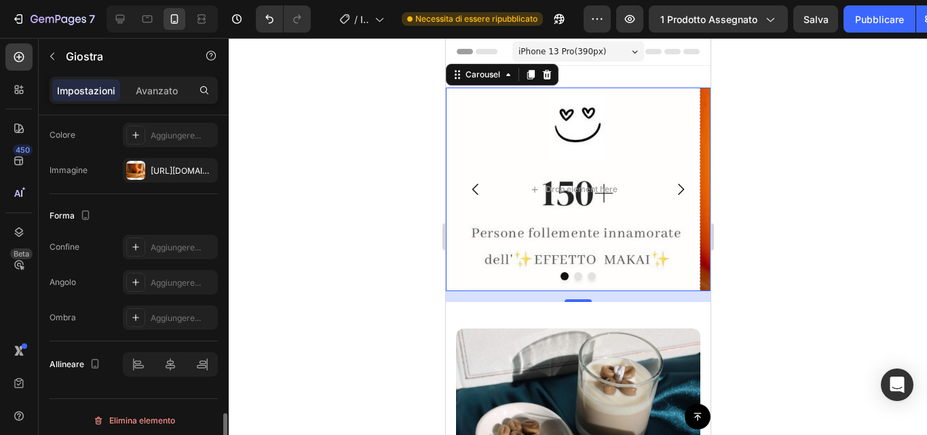
scroll to position [1539, 0]
